Goal: Task Accomplishment & Management: Manage account settings

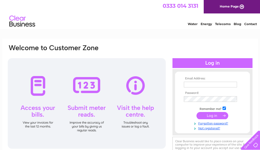
type input "sales@taylorsfurniture.co.uk"
click at [213, 115] on input "submit" at bounding box center [212, 115] width 32 height 7
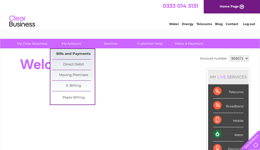
click at [79, 55] on link "Bills and Payments" at bounding box center [73, 54] width 43 height 10
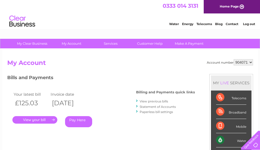
click at [45, 122] on link "." at bounding box center [34, 119] width 45 height 7
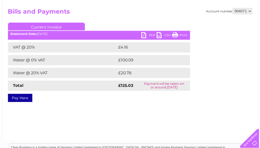
scroll to position [77, 0]
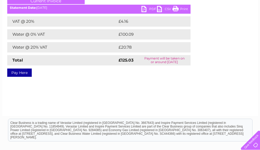
click at [150, 8] on link "PDF" at bounding box center [148, 9] width 15 height 7
